Goal: Information Seeking & Learning: Learn about a topic

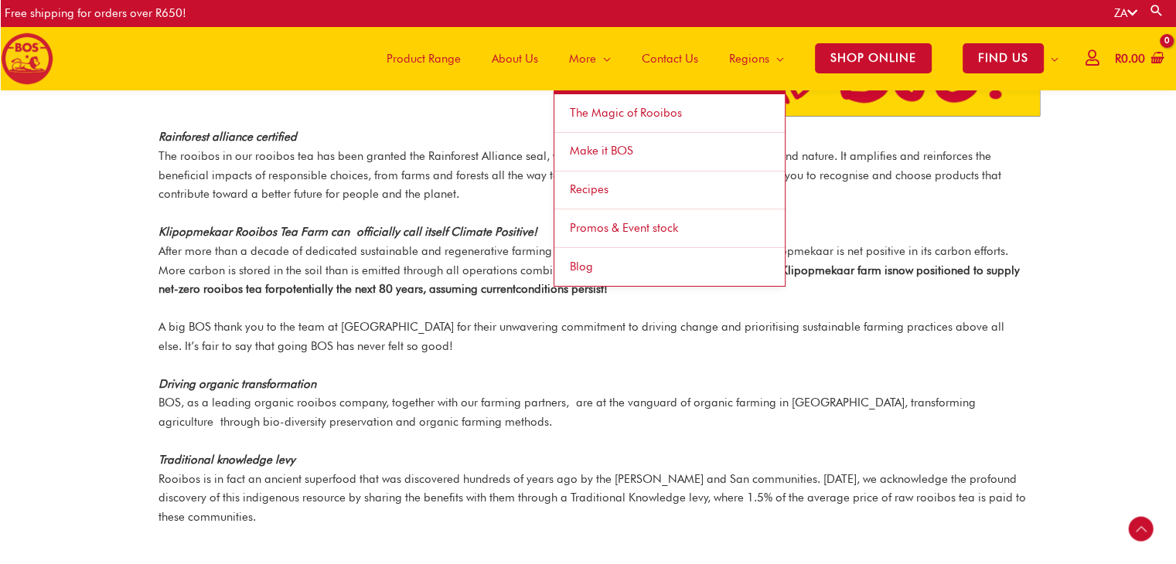
click at [588, 63] on span "More" at bounding box center [582, 59] width 27 height 46
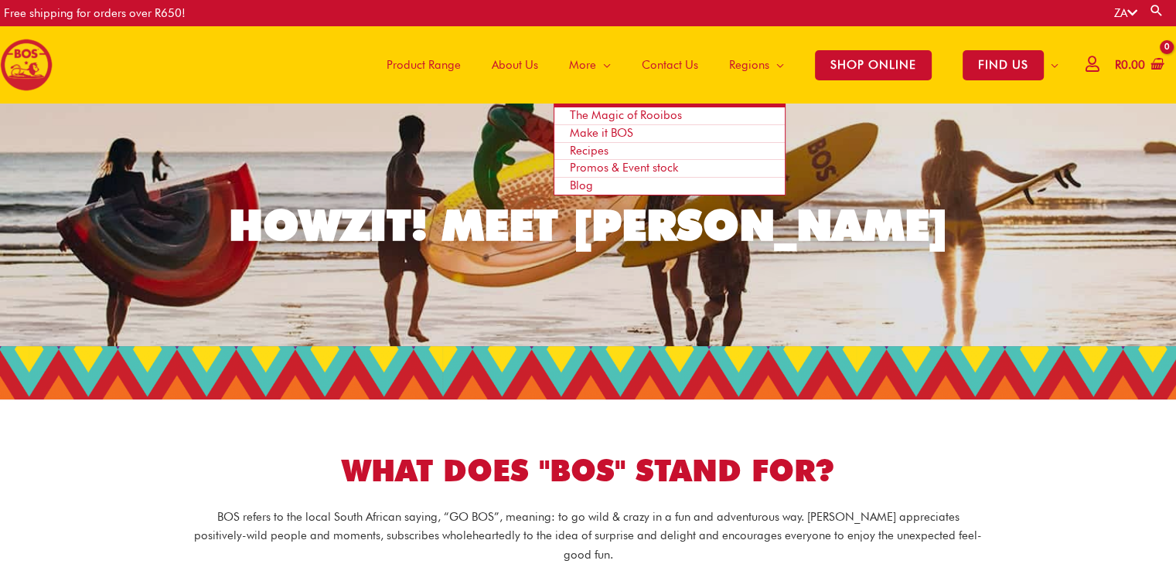
click at [593, 131] on span "Make it BOS" at bounding box center [601, 133] width 63 height 14
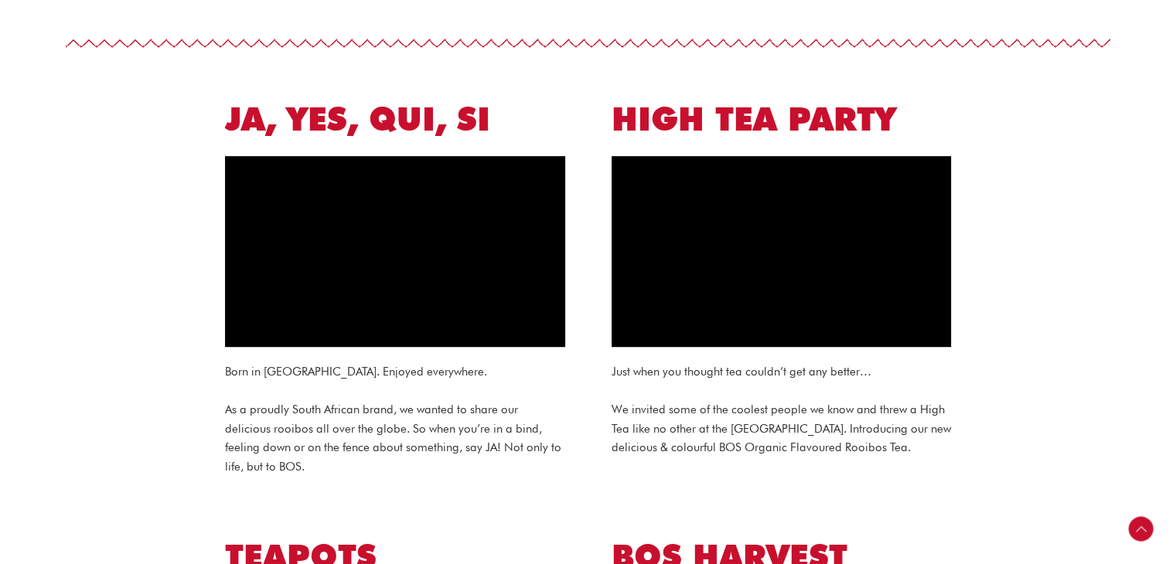
scroll to position [696, 0]
